Goal: Information Seeking & Learning: Learn about a topic

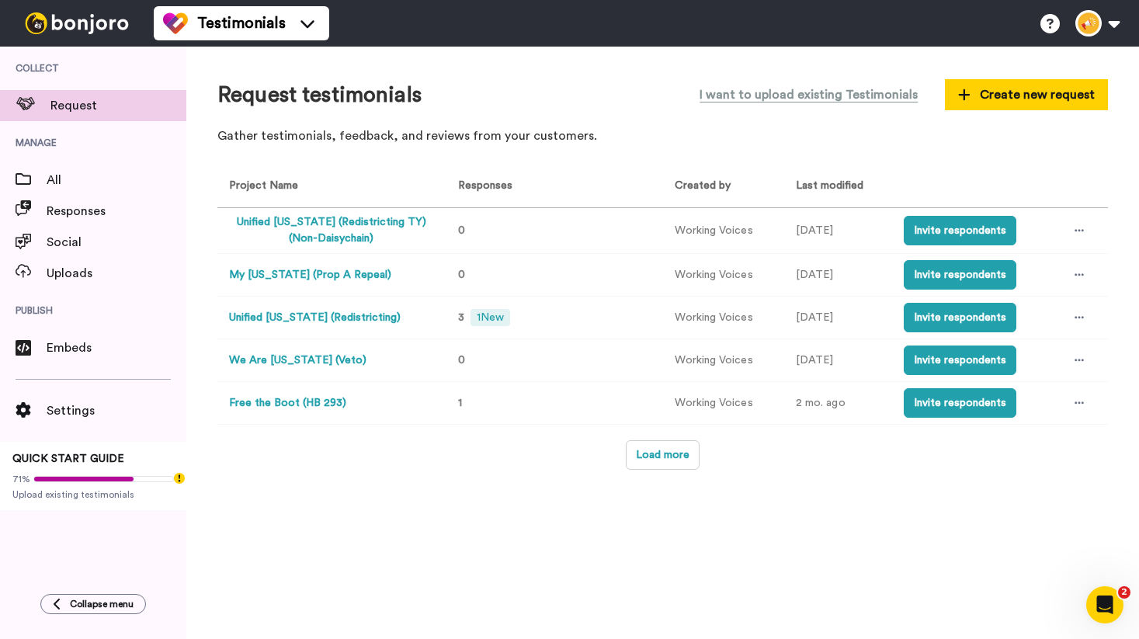
click at [338, 319] on button "Unified [US_STATE] (Redistricting)" at bounding box center [315, 318] width 172 height 16
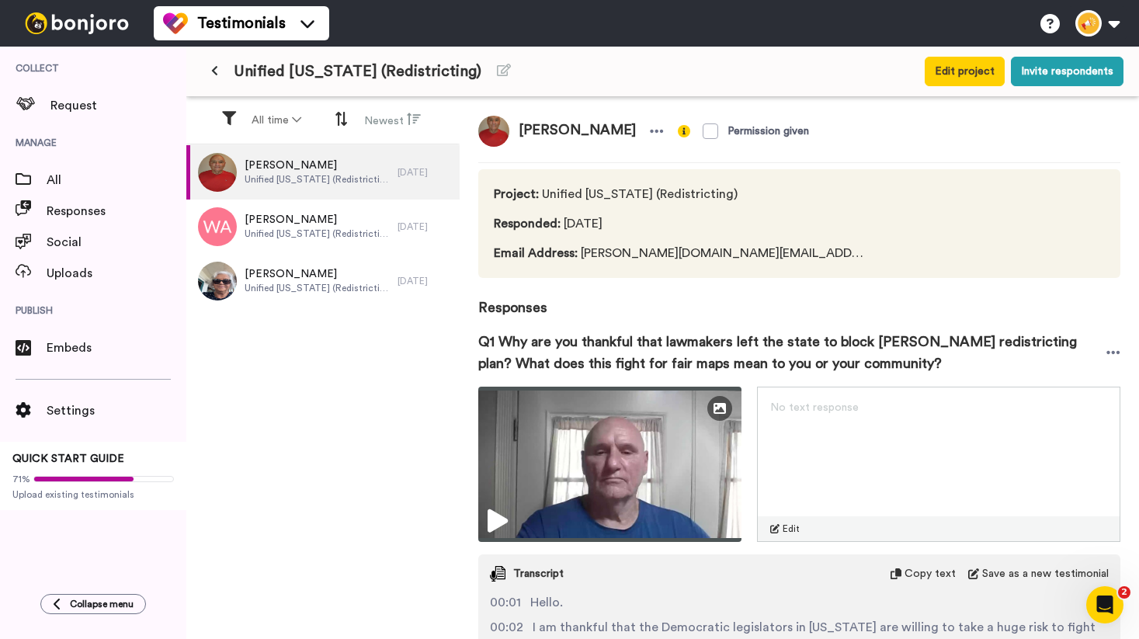
scroll to position [213, 0]
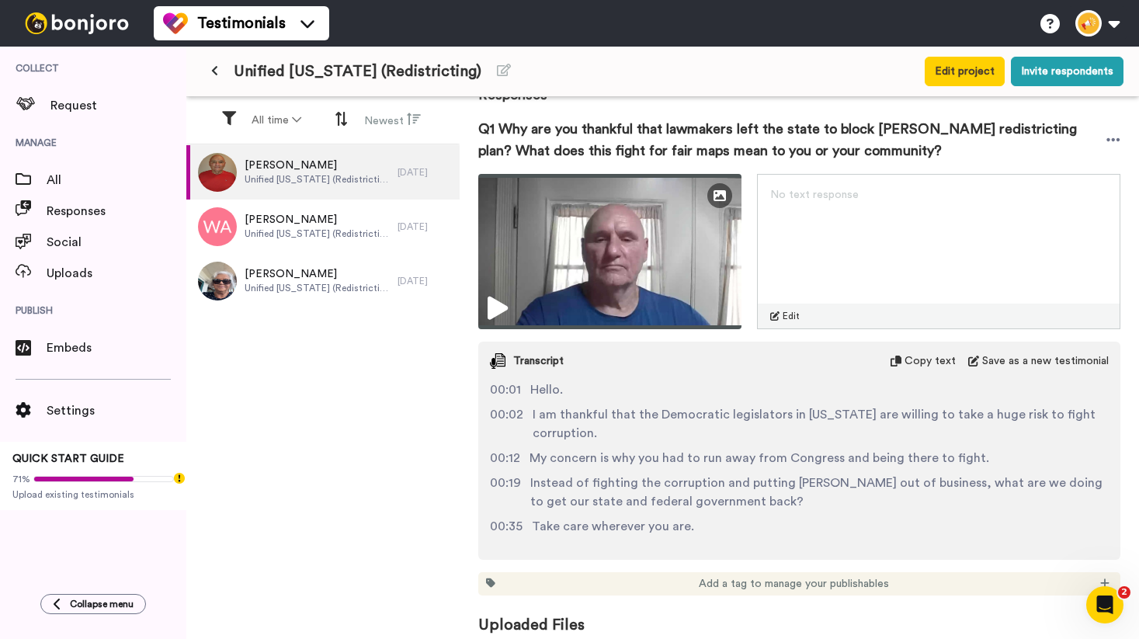
click at [473, 307] on div "[PERSON_NAME] Permission given Project : Unified [US_STATE] (Redistricting) Res…" at bounding box center [799, 370] width 679 height 546
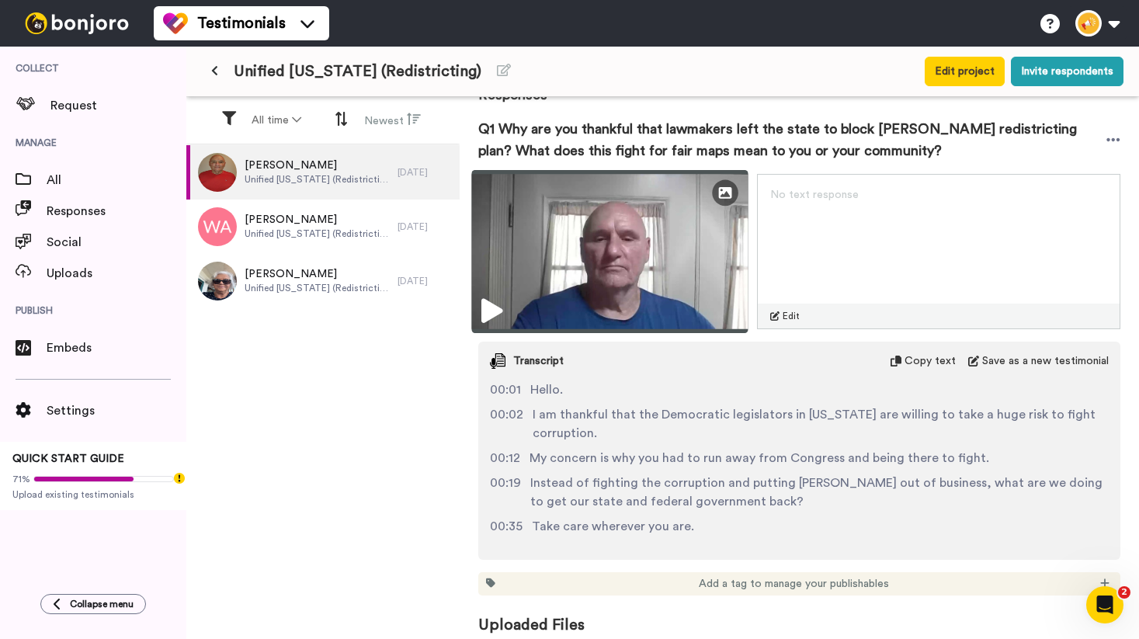
click at [518, 312] on img at bounding box center [610, 251] width 276 height 163
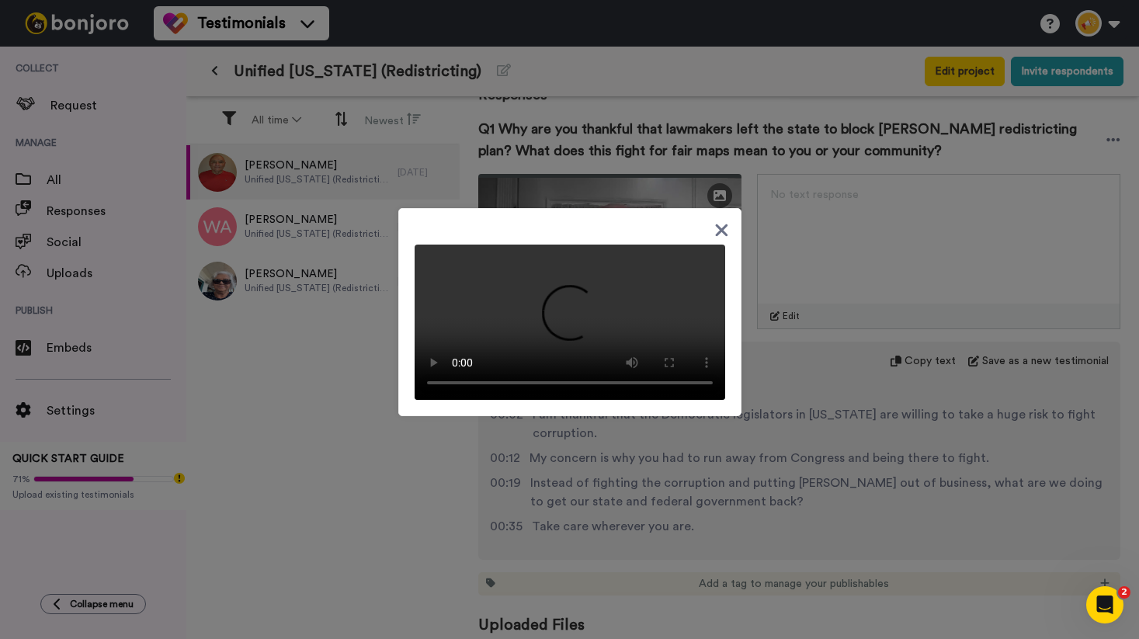
drag, startPoint x: 555, startPoint y: 206, endPoint x: 339, endPoint y: 191, distance: 216.4
click at [339, 191] on div at bounding box center [569, 319] width 1139 height 639
click at [714, 220] on icon at bounding box center [721, 229] width 15 height 19
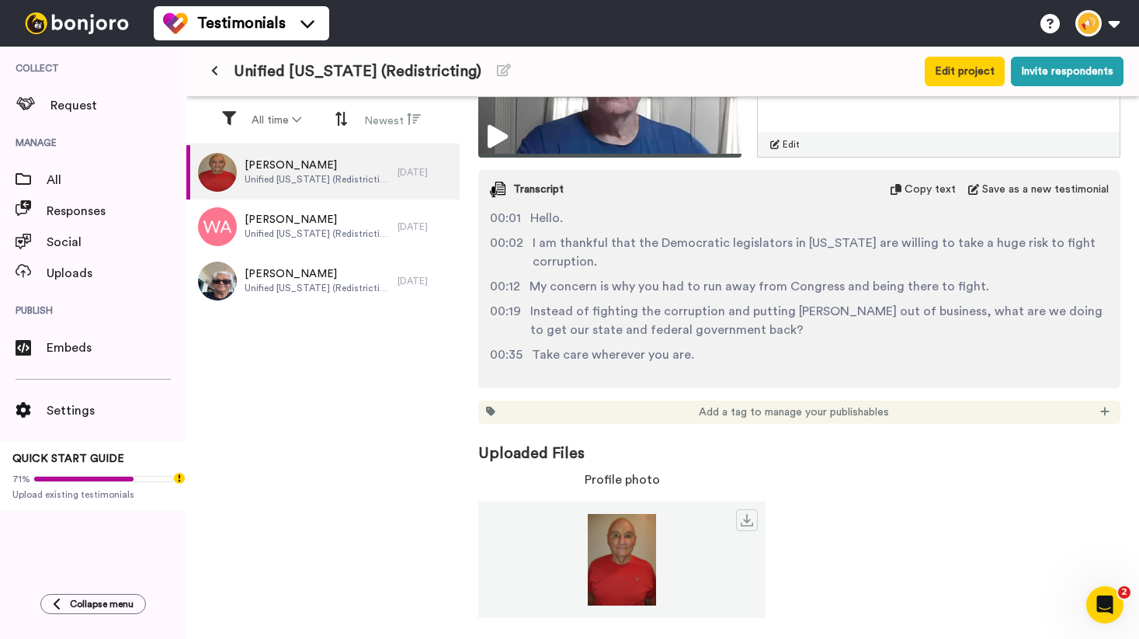
scroll to position [0, 0]
